Goal: Participate in discussion: Engage in conversation with other users on a specific topic

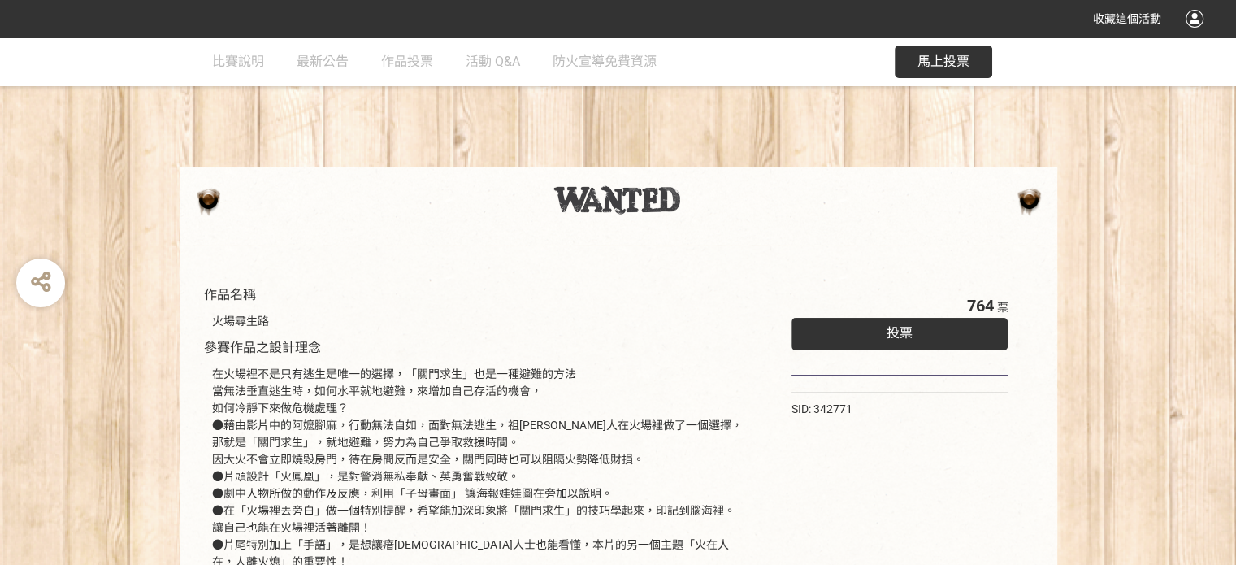
click at [890, 327] on span "投票" at bounding box center [900, 332] width 26 height 15
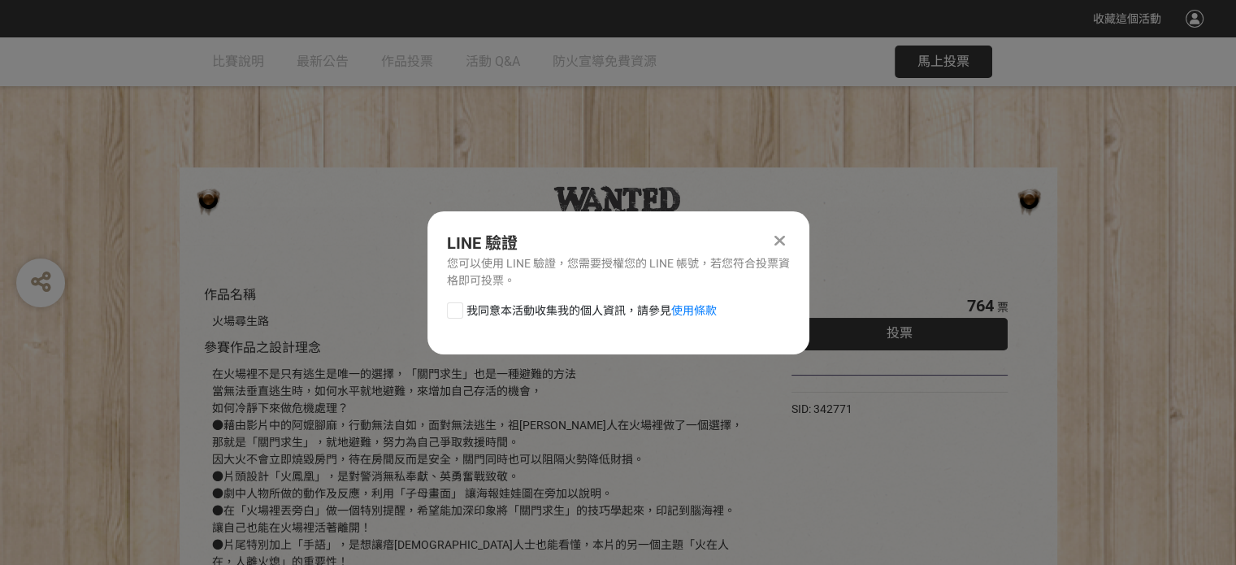
click at [784, 238] on icon at bounding box center [780, 240] width 11 height 16
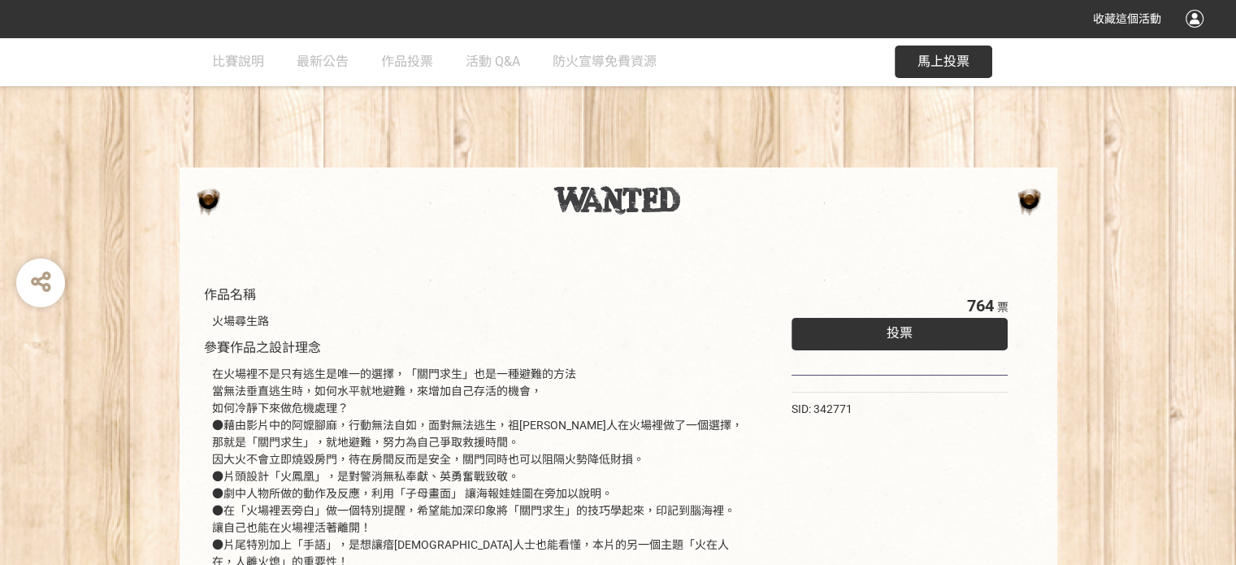
click at [872, 334] on div "投票" at bounding box center [900, 334] width 217 height 33
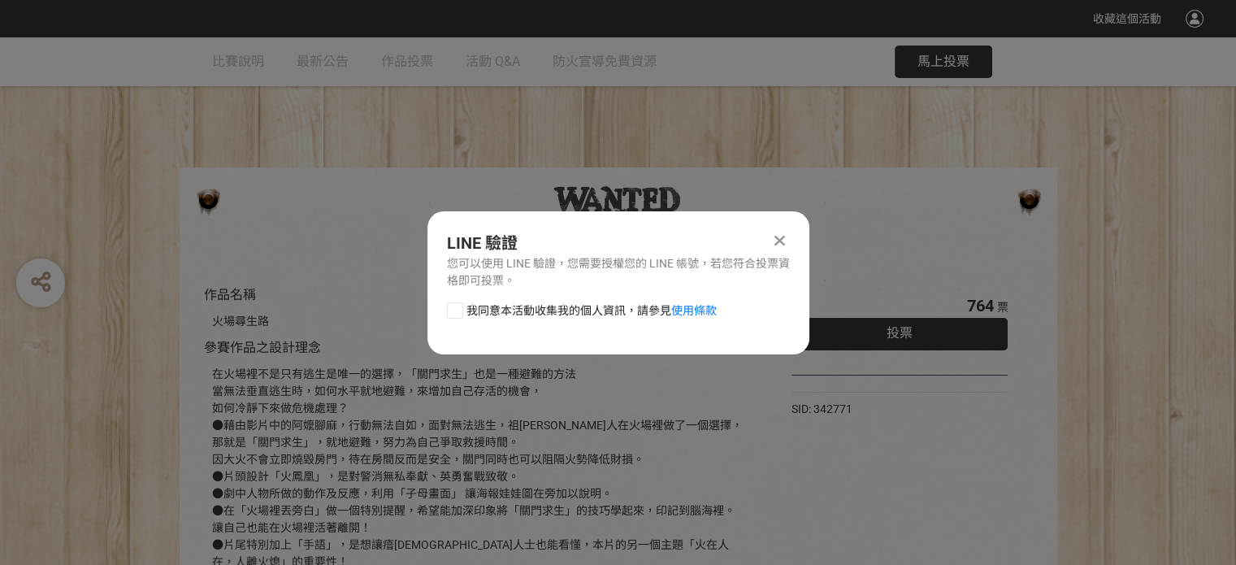
click at [743, 297] on div "LINE 驗證 您可以使用 LINE 驗證，您需要授權您的 LINE 帳號，若您符合投票資格即可投票。 我同意本活動收集我的個人資訊，請參見 使用條款" at bounding box center [619, 282] width 382 height 143
click at [784, 243] on icon at bounding box center [780, 240] width 11 height 16
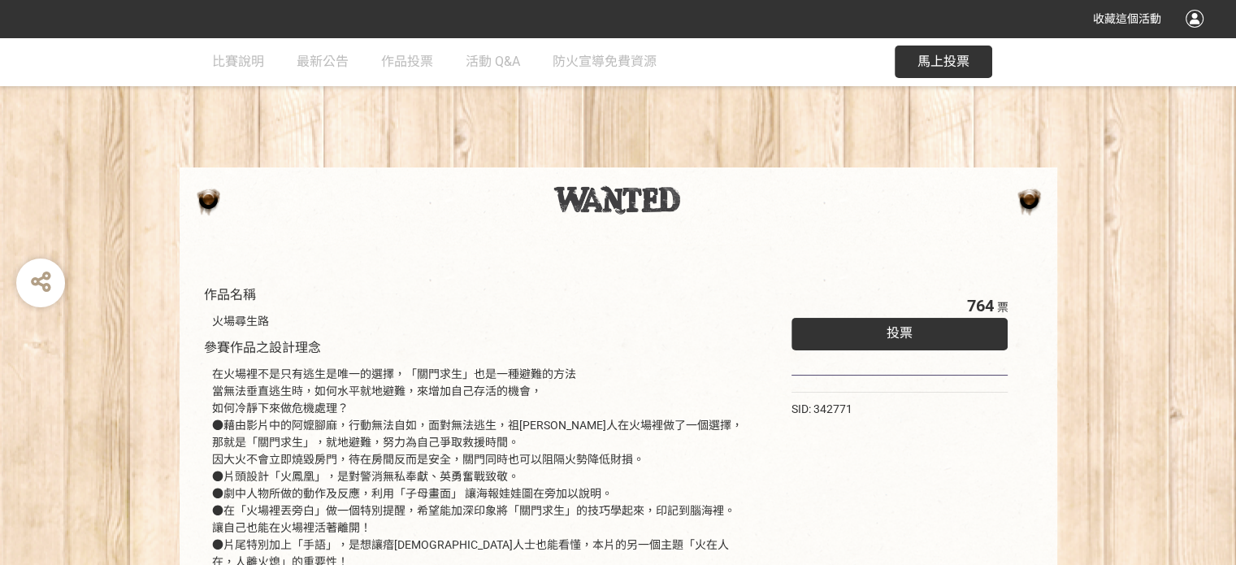
click at [1187, 16] on div at bounding box center [1195, 19] width 18 height 18
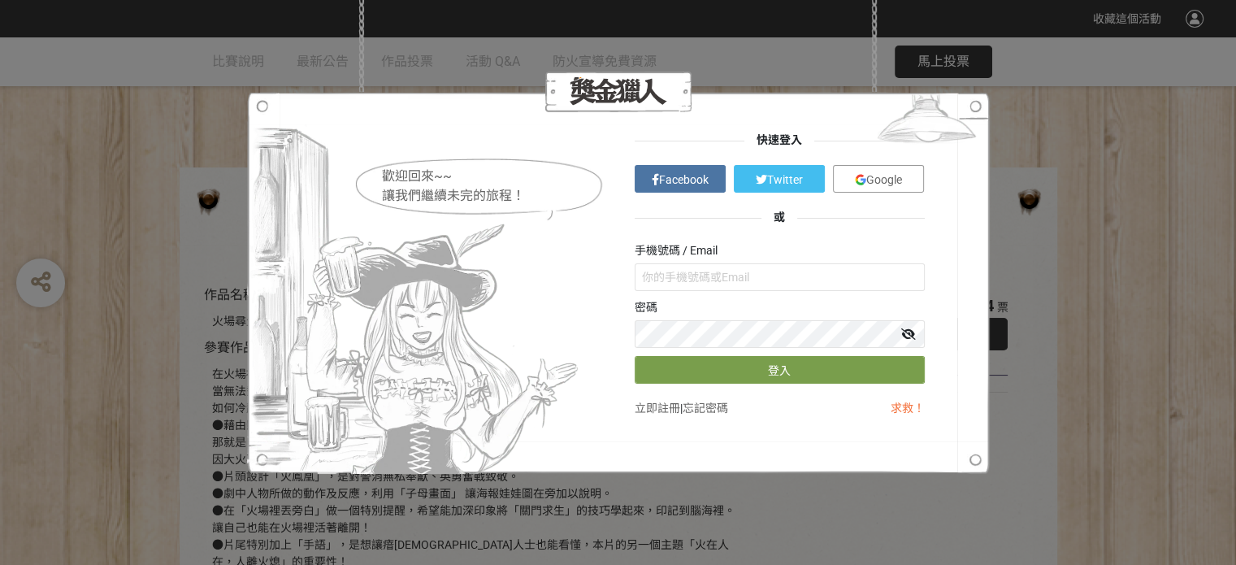
click at [963, 152] on div at bounding box center [618, 283] width 743 height 382
click at [1125, 317] on div "歡迎回來~~ 讓我們繼續未完的旅程！ 快速登入 Facebook Twitter Google 或 手機號碼 / Email 密碼 登入 立即註冊 | 忘記密…" at bounding box center [618, 282] width 1236 height 565
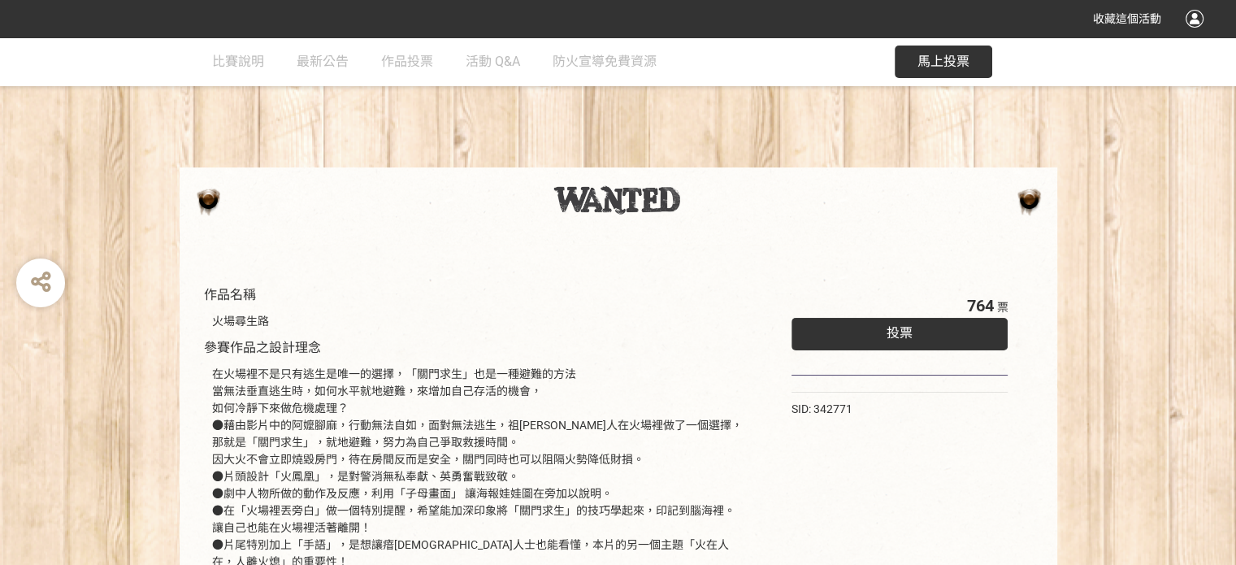
click at [493, 174] on div at bounding box center [619, 205] width 878 height 77
click at [1202, 22] on div at bounding box center [1195, 19] width 18 height 18
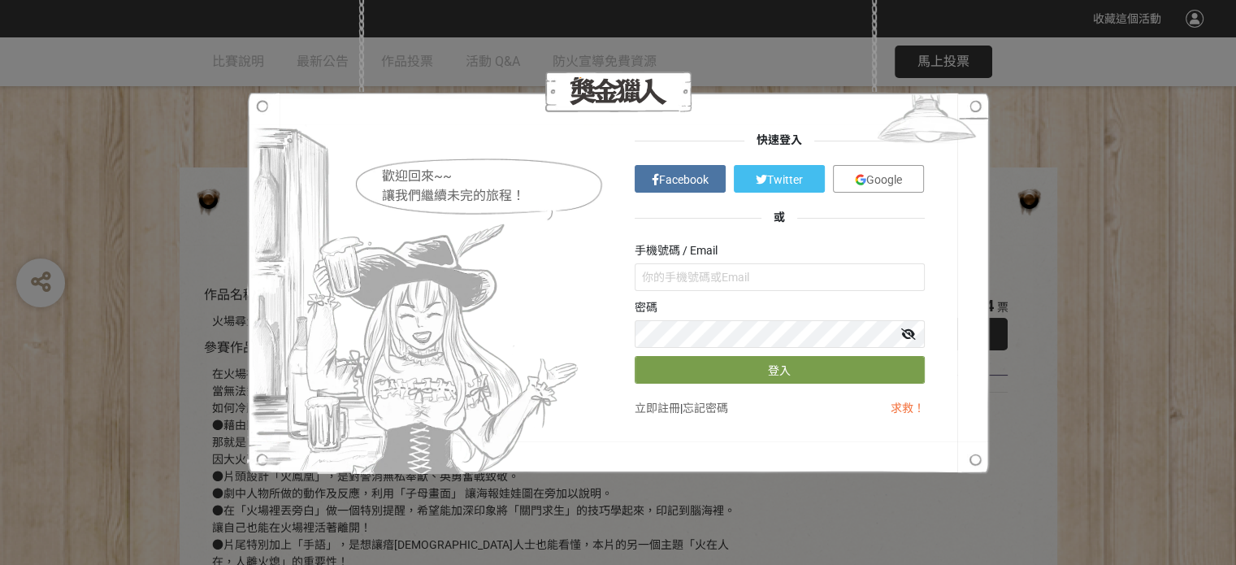
click at [717, 171] on link "Facebook" at bounding box center [680, 179] width 91 height 28
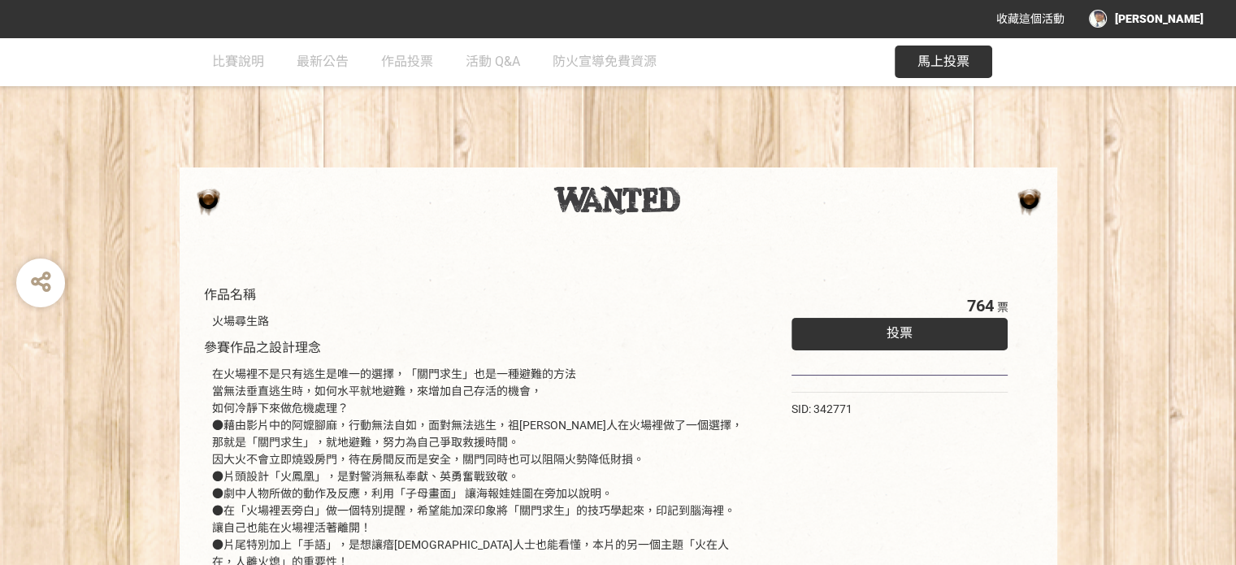
click at [875, 329] on div "投票" at bounding box center [900, 334] width 217 height 33
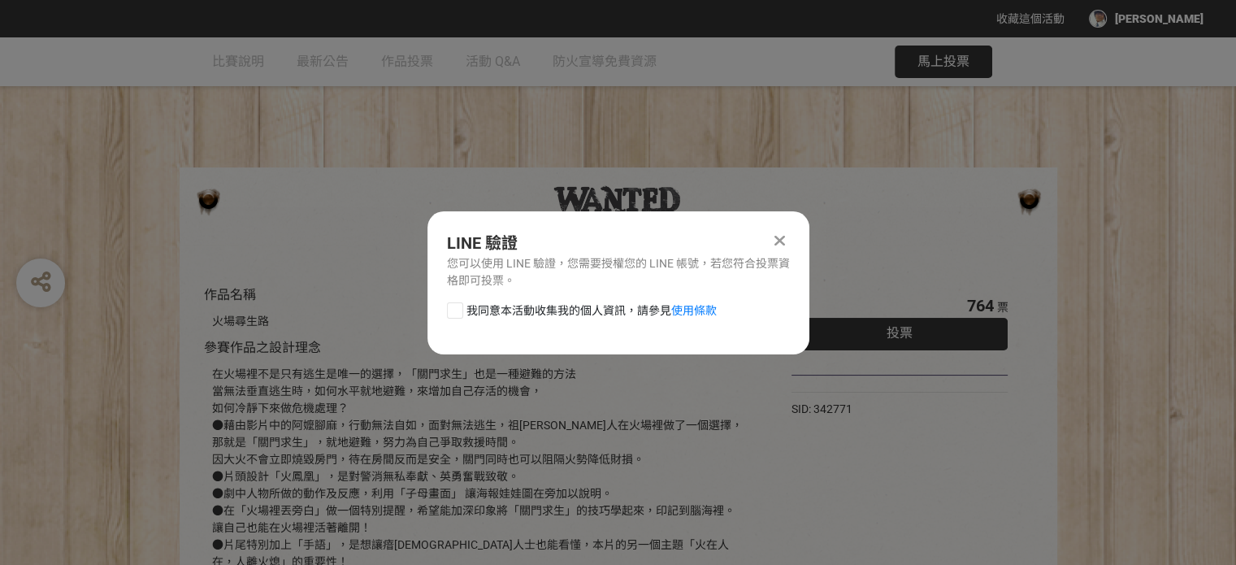
click at [785, 241] on div at bounding box center [781, 241] width 20 height 20
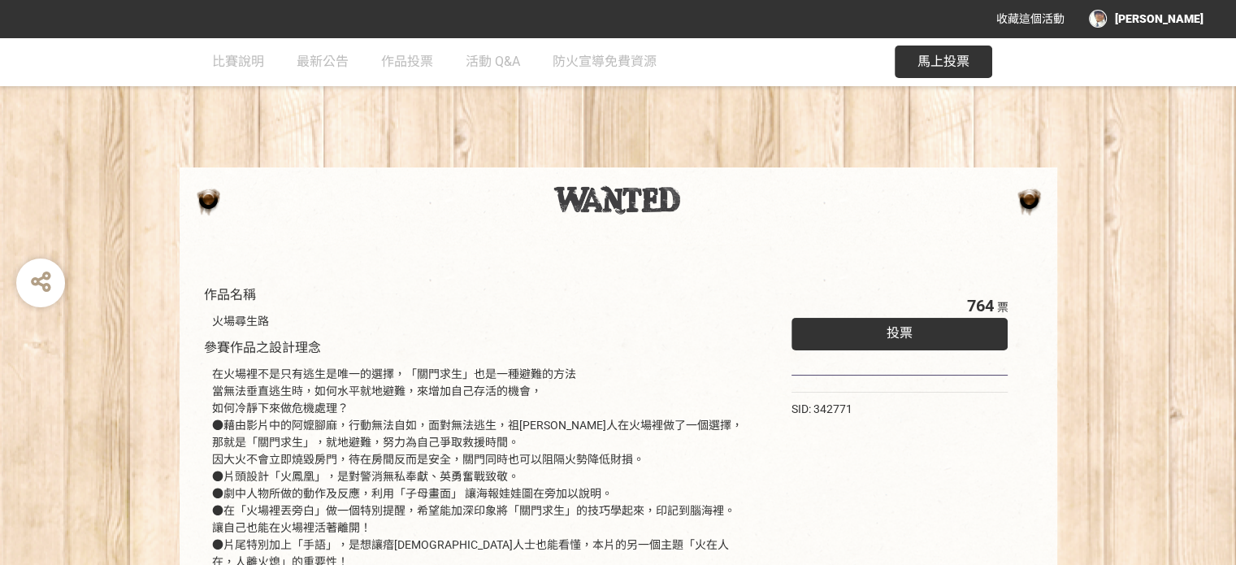
click at [932, 64] on span "馬上投票" at bounding box center [944, 61] width 52 height 15
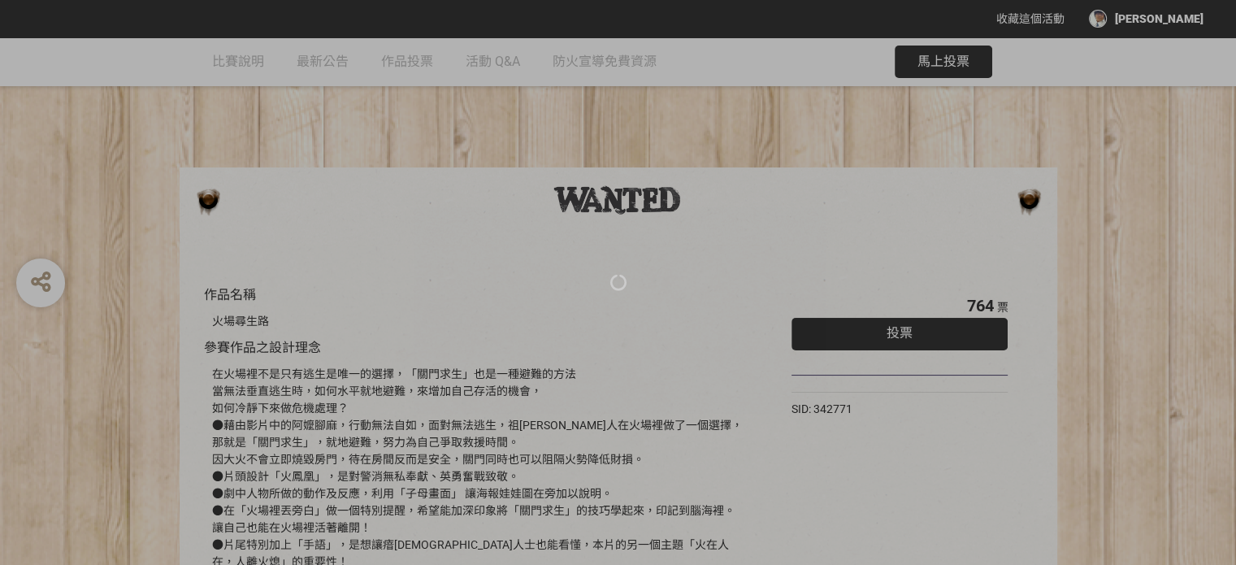
click at [1184, 24] on div at bounding box center [618, 282] width 1236 height 565
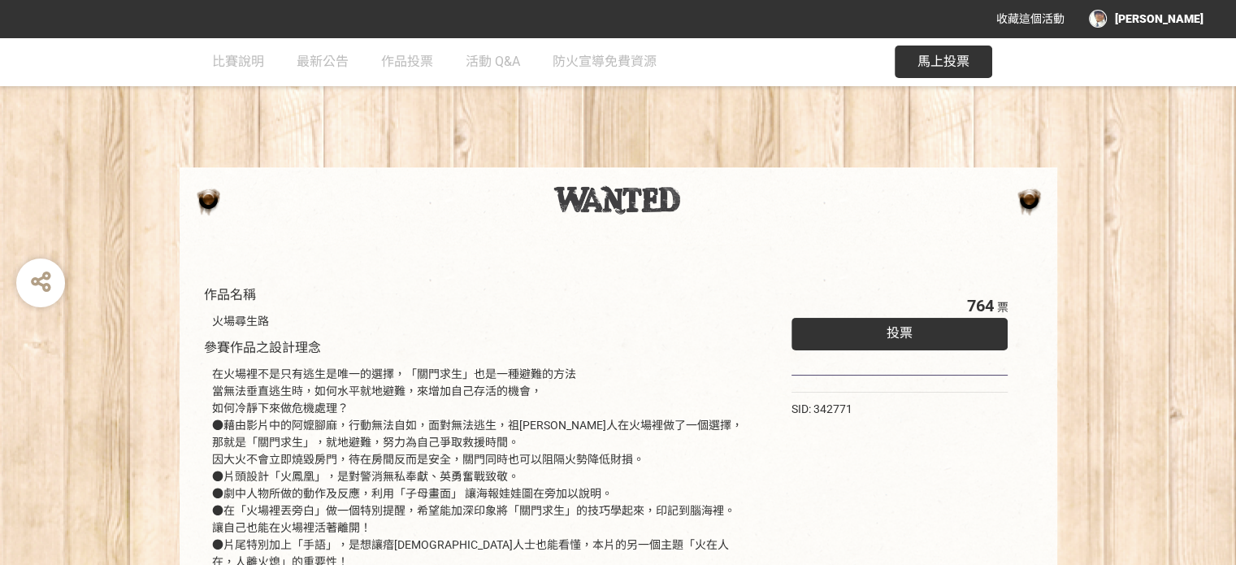
click at [930, 124] on div "作品名稱 火場尋生路 參賽作品之設計理念 在火場裡不是只有逃生是唯一的選擇，「關門求生」也是一種避難的方法 當無法垂直逃生時，如何水平就地避難，來增加自己存活…" at bounding box center [618, 487] width 1236 height 900
click at [941, 336] on div "投票" at bounding box center [900, 334] width 217 height 33
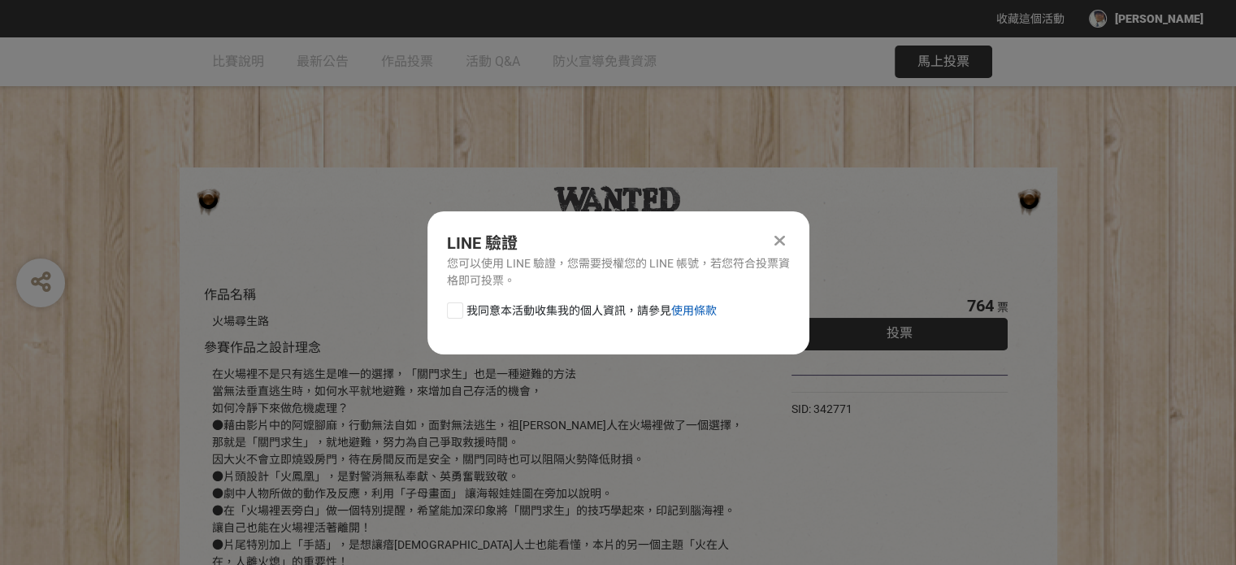
click at [702, 311] on link "使用條款" at bounding box center [694, 310] width 46 height 13
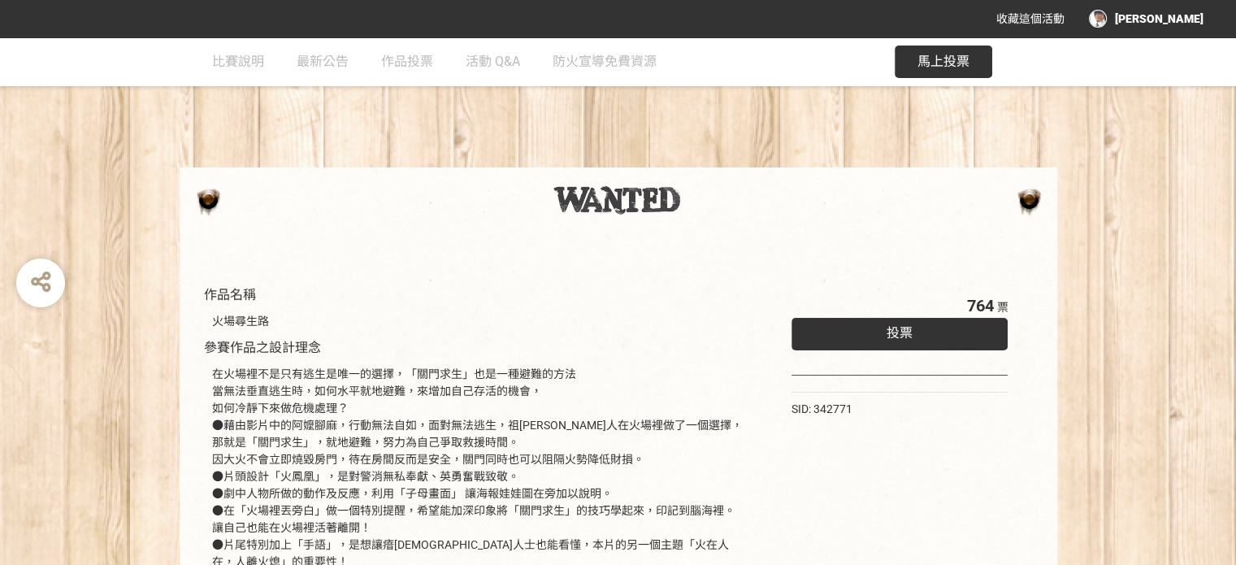
click at [861, 325] on div "投票" at bounding box center [900, 334] width 217 height 33
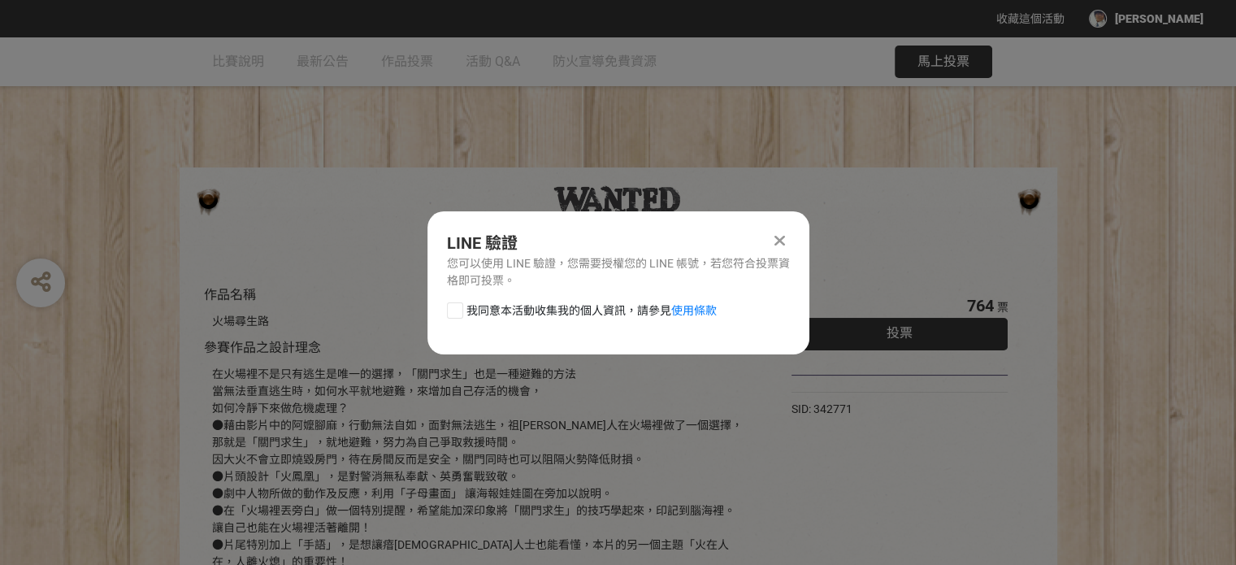
click at [782, 235] on icon at bounding box center [780, 240] width 11 height 16
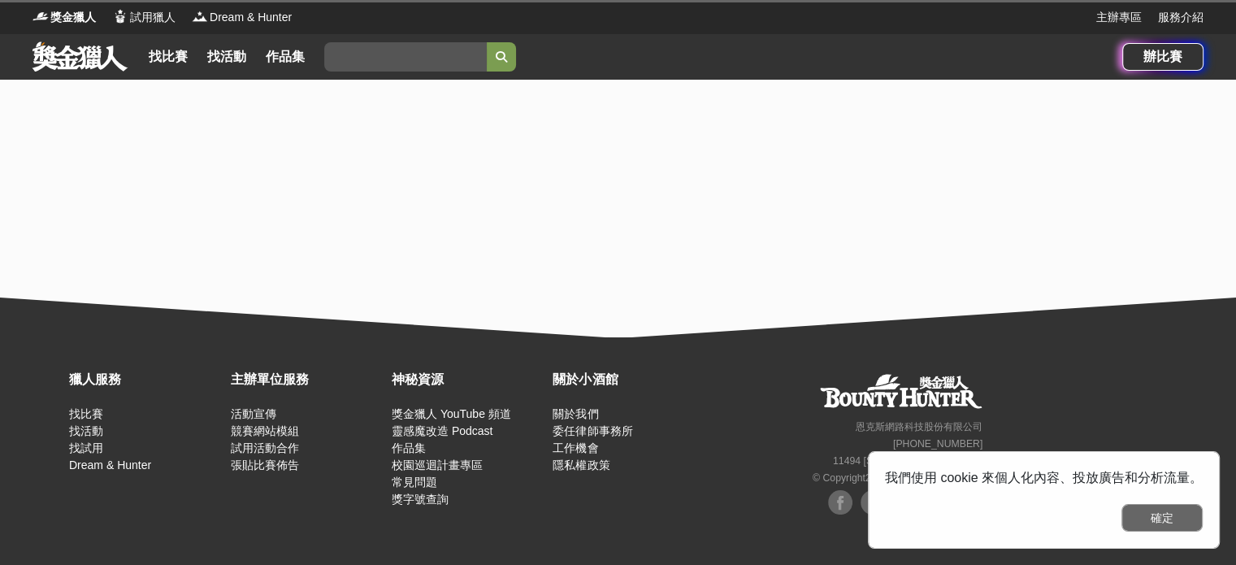
click at [1197, 513] on button "確定" at bounding box center [1162, 518] width 81 height 28
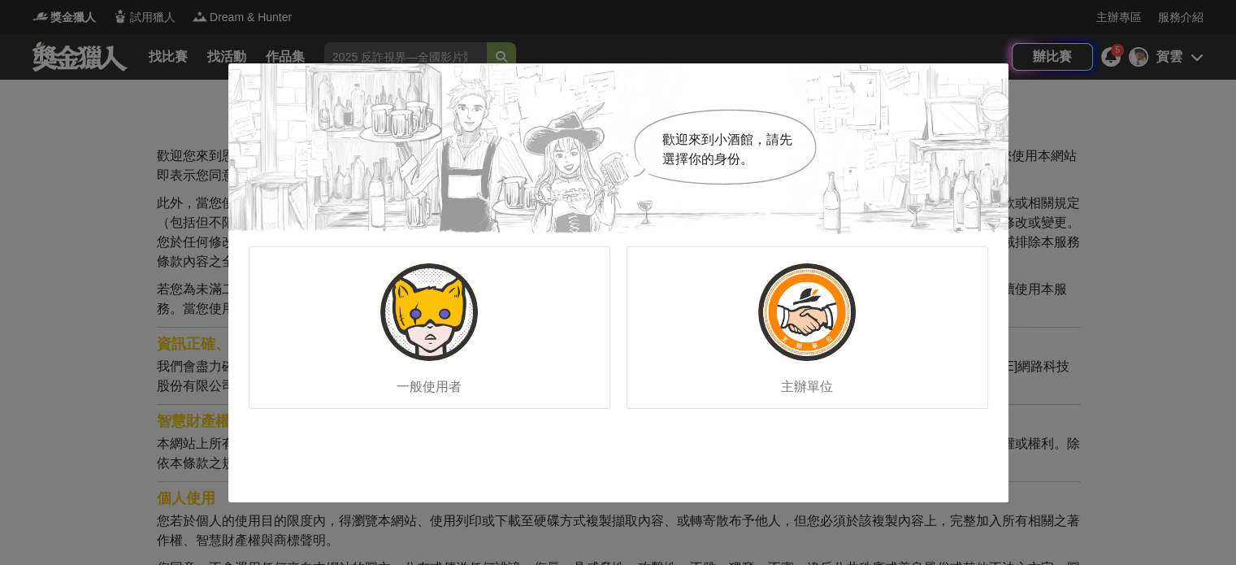
click at [337, 234] on div "一般使用者 主辦單位" at bounding box center [618, 327] width 780 height 187
click at [515, 326] on div "一般使用者" at bounding box center [430, 327] width 362 height 163
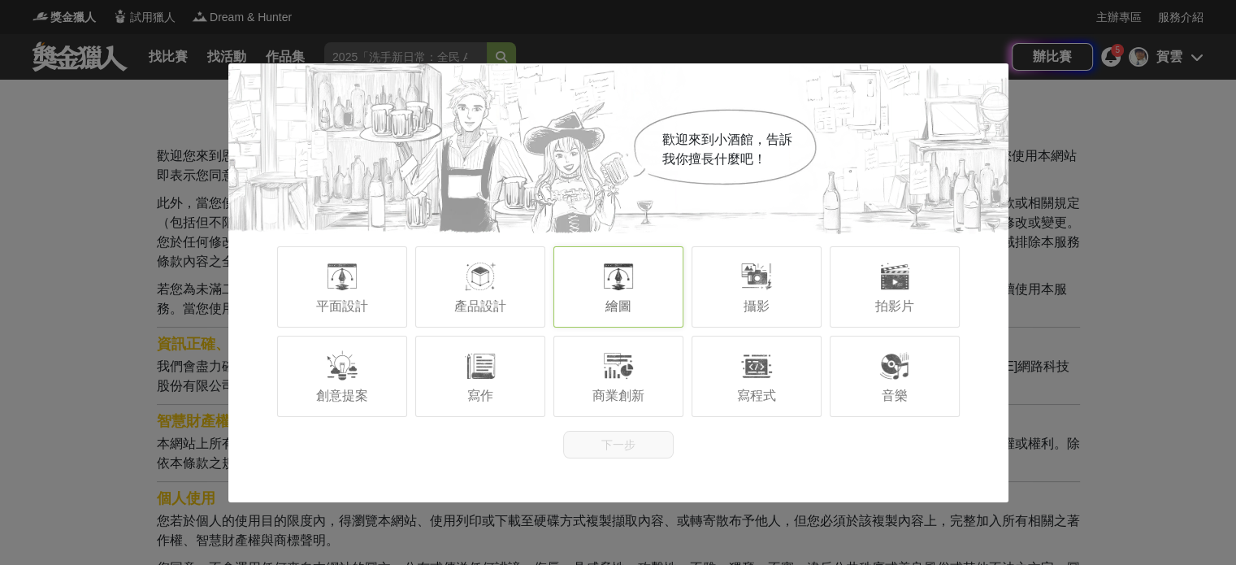
click at [664, 303] on div "繪圖" at bounding box center [619, 286] width 130 height 81
click at [495, 391] on div "寫作" at bounding box center [480, 376] width 130 height 81
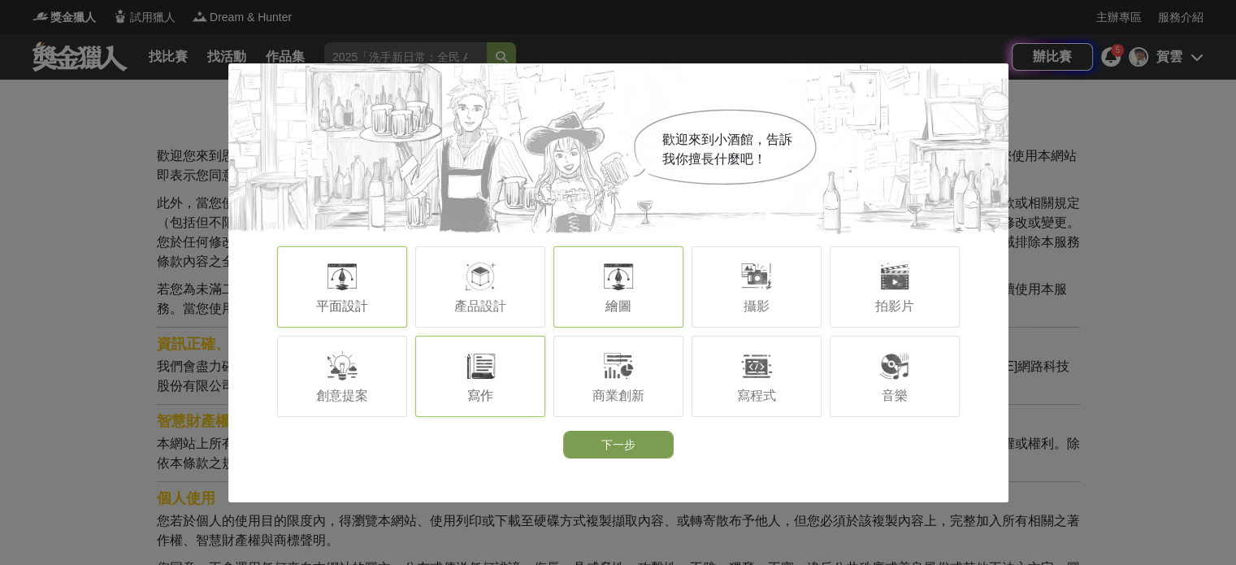
click at [358, 284] on div at bounding box center [342, 276] width 33 height 33
click at [668, 444] on button "下一步" at bounding box center [618, 445] width 111 height 28
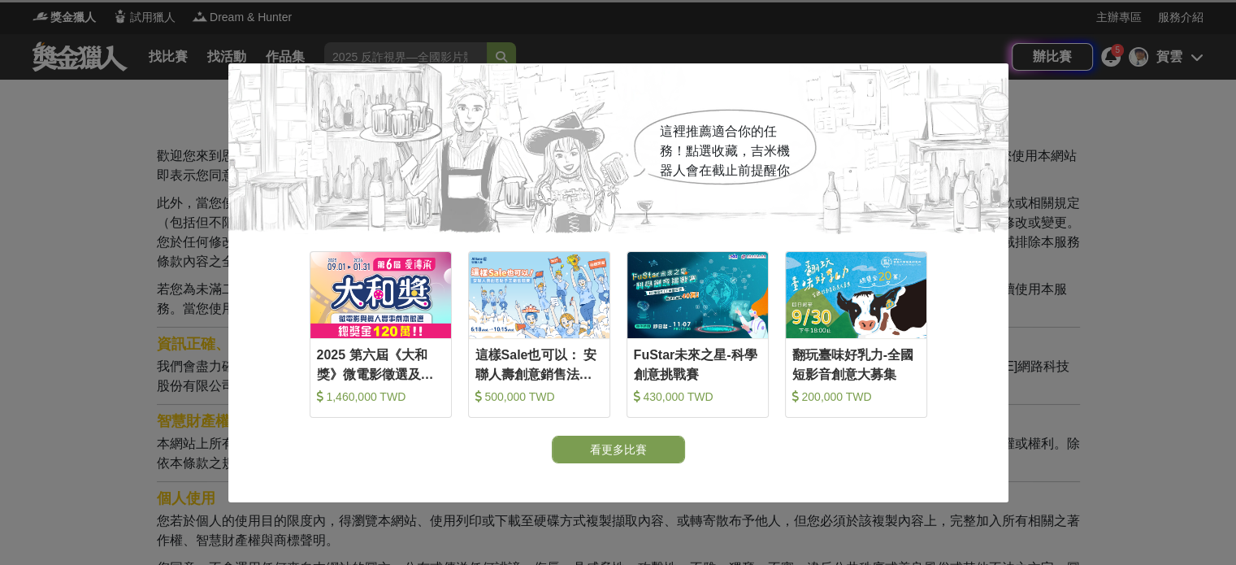
click at [617, 444] on button "看更多比賽" at bounding box center [618, 450] width 133 height 28
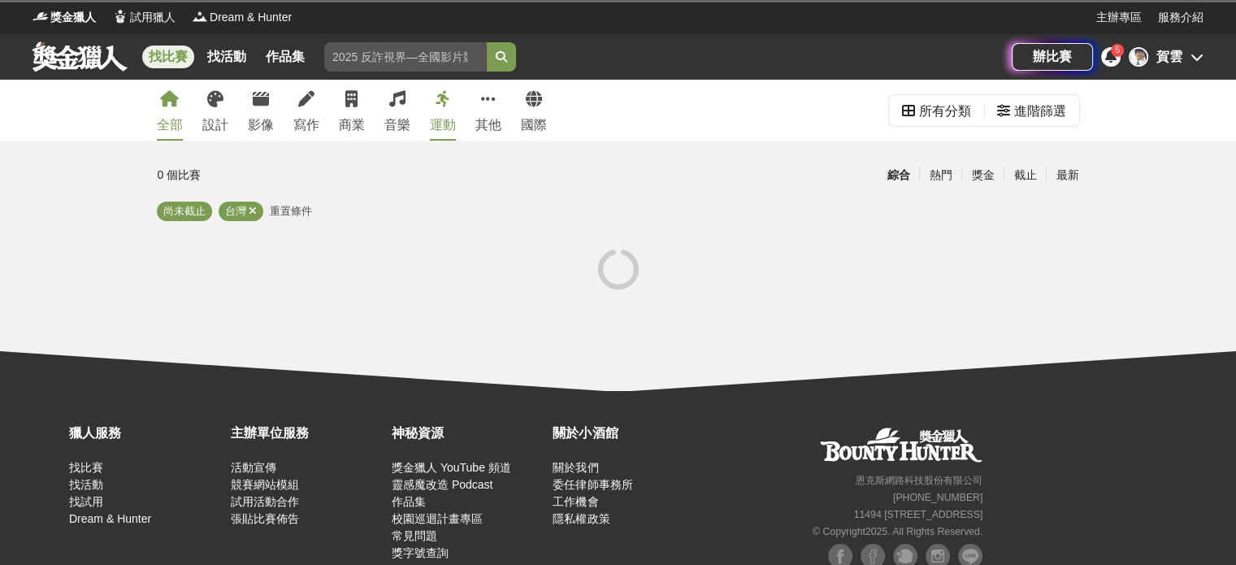
click at [1116, 54] on span "5" at bounding box center [1117, 50] width 5 height 9
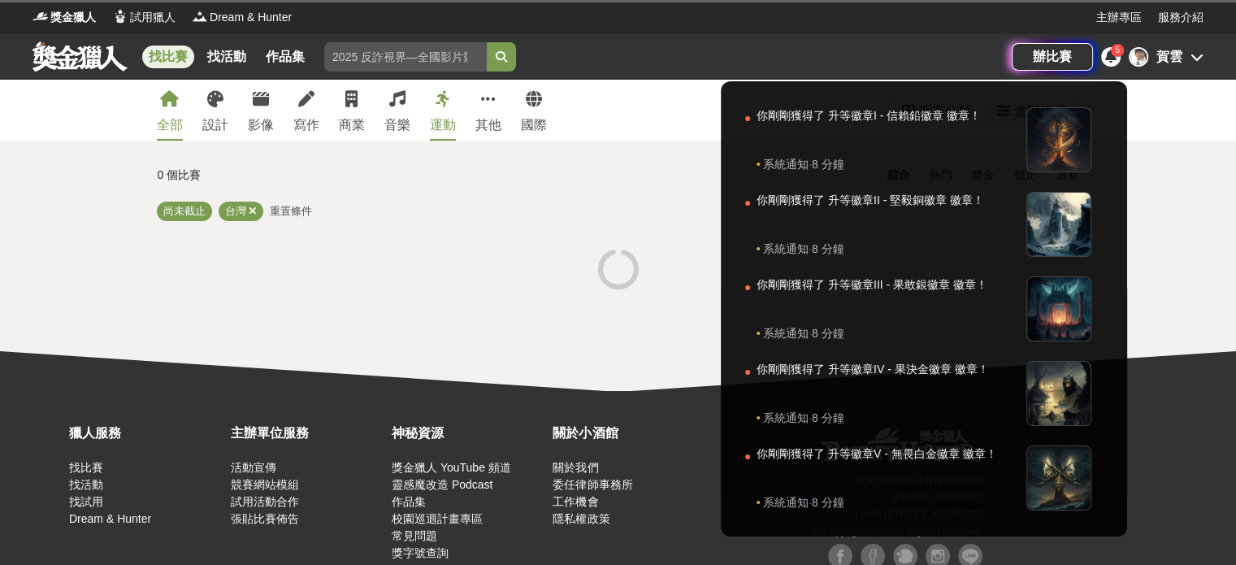
click at [1116, 54] on span "5" at bounding box center [1117, 50] width 5 height 9
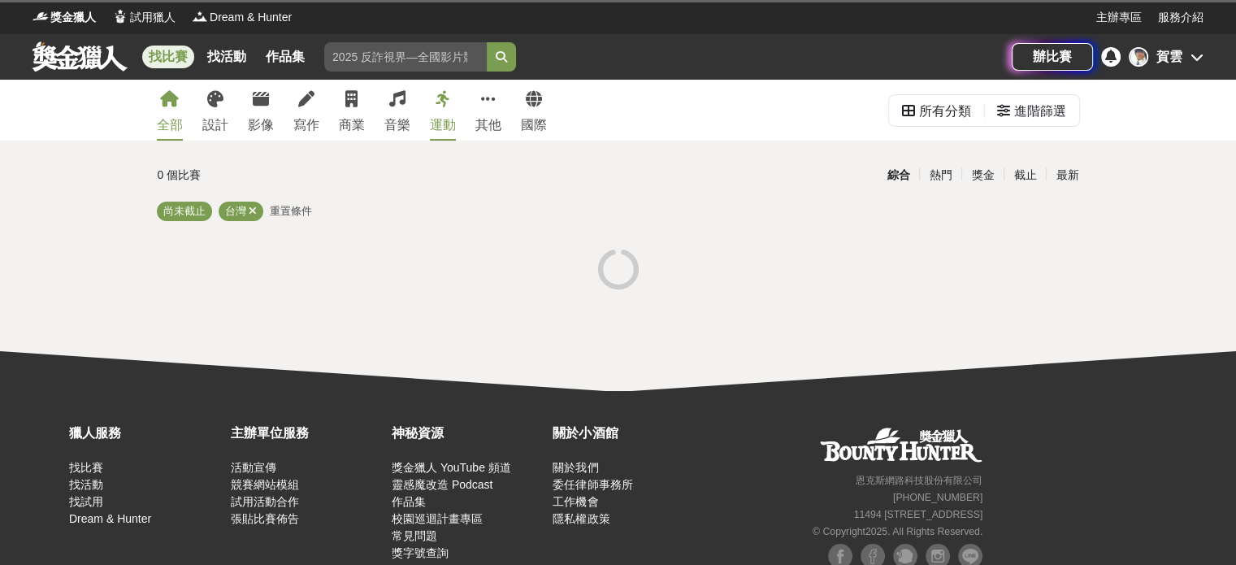
click at [1197, 54] on icon at bounding box center [1197, 56] width 13 height 13
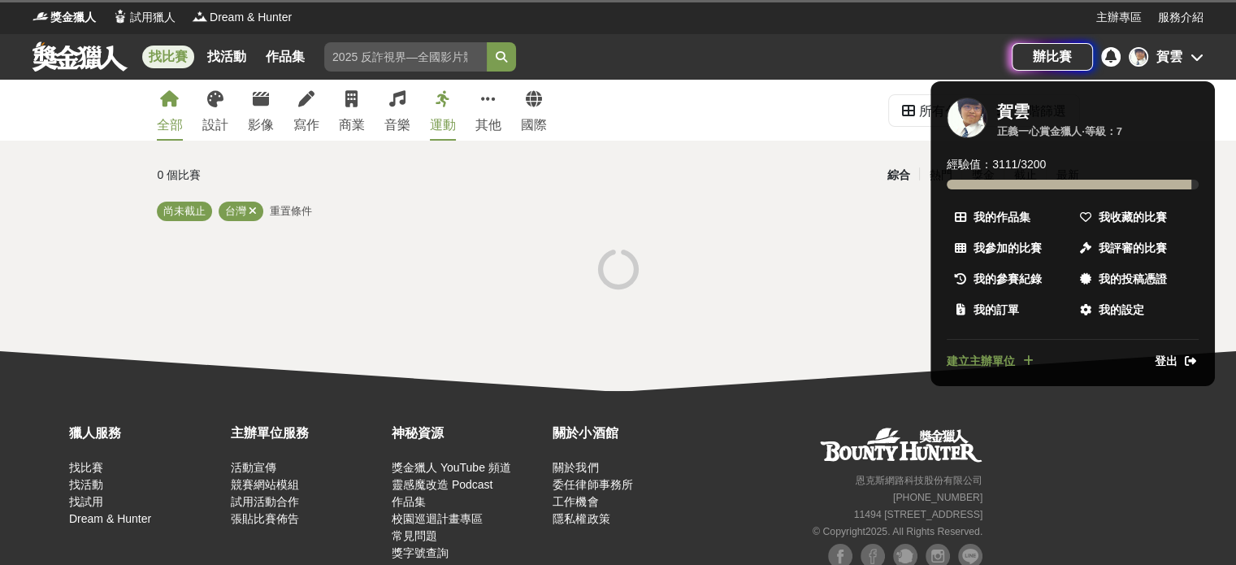
click at [746, 127] on div at bounding box center [618, 282] width 1236 height 565
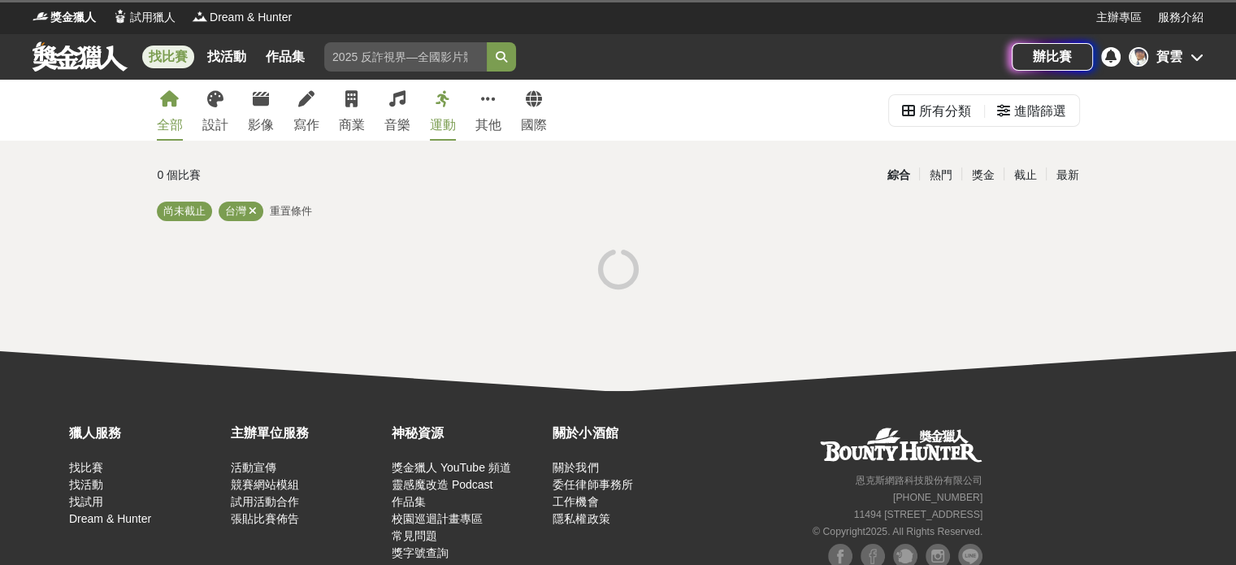
click at [61, 5] on div "獎金獵人 試用獵人 Dream & Hunter" at bounding box center [565, 17] width 1064 height 34
click at [67, 13] on span "獎金獵人" at bounding box center [73, 17] width 46 height 17
